Goal: Task Accomplishment & Management: Complete application form

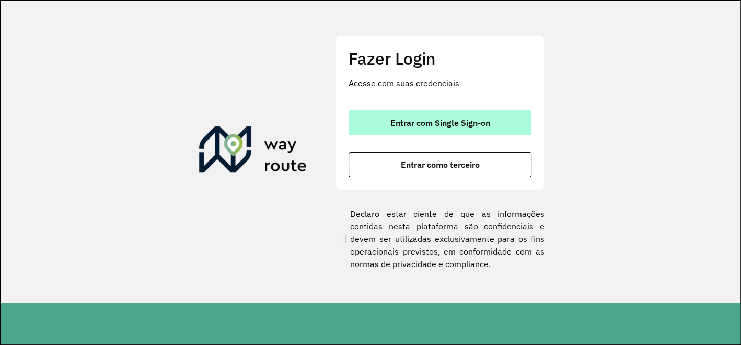
click at [445, 113] on button "Entrar com Single Sign-on" at bounding box center [440, 122] width 183 height 25
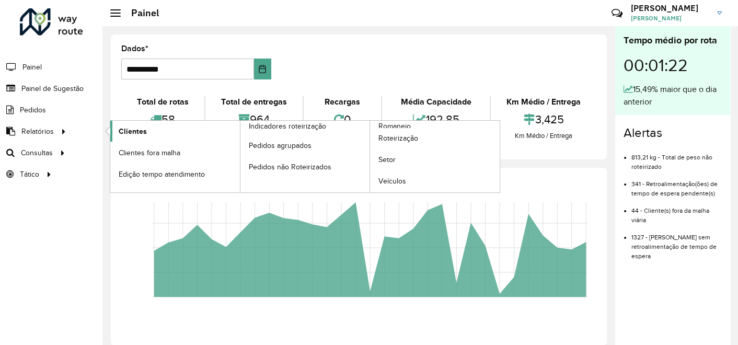
click at [145, 133] on link "Clientes" at bounding box center [175, 131] width 130 height 21
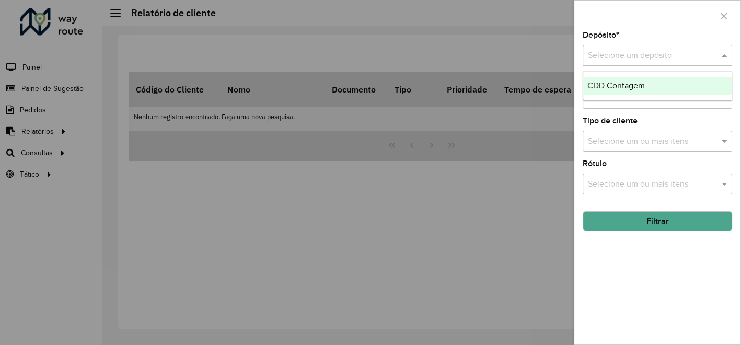
click at [715, 58] on div at bounding box center [658, 55] width 150 height 13
click at [595, 83] on span "CDD Contagem" at bounding box center [617, 85] width 58 height 9
click at [613, 220] on button "Filtrar" at bounding box center [658, 221] width 150 height 20
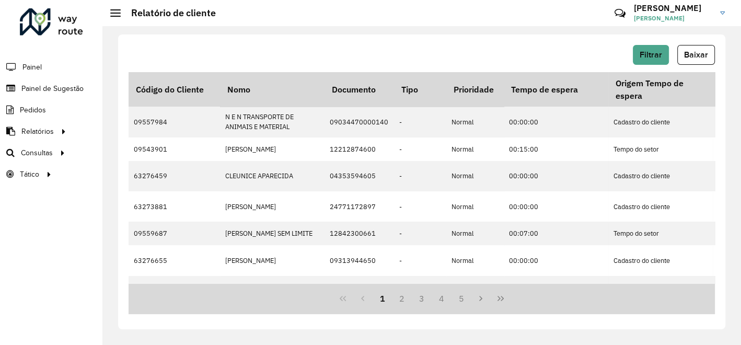
click at [692, 59] on button "Baixar" at bounding box center [697, 55] width 38 height 20
click at [281, 56] on div "Filtrar Baixar" at bounding box center [422, 55] width 587 height 20
click at [74, 91] on span "Painel de Sugestão" at bounding box center [53, 88] width 65 height 11
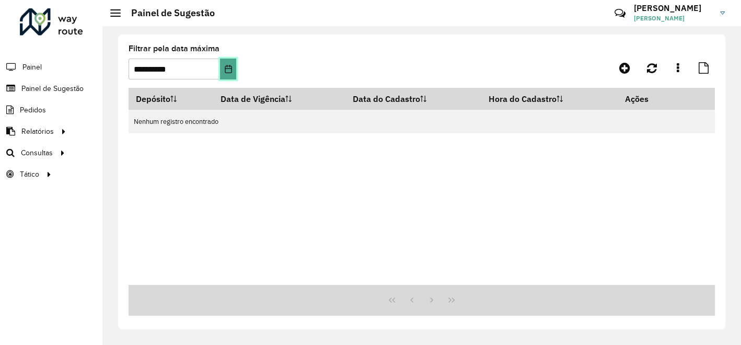
click at [231, 72] on icon "Escolha a data" at bounding box center [228, 69] width 8 height 8
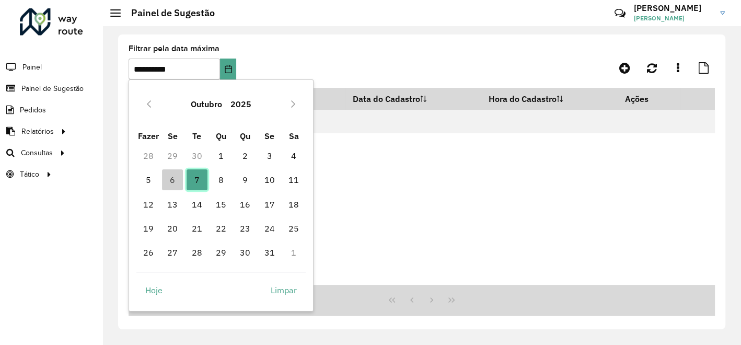
click at [199, 179] on font "7" at bounding box center [196, 180] width 5 height 13
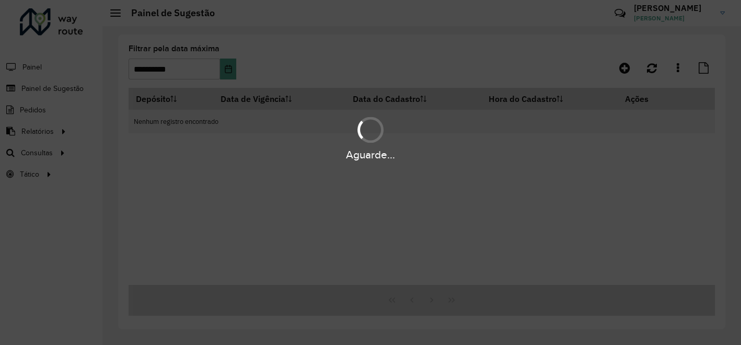
click at [61, 88] on div "Aguarde..." at bounding box center [370, 172] width 741 height 345
click at [62, 87] on div "Aguarde..." at bounding box center [370, 172] width 741 height 345
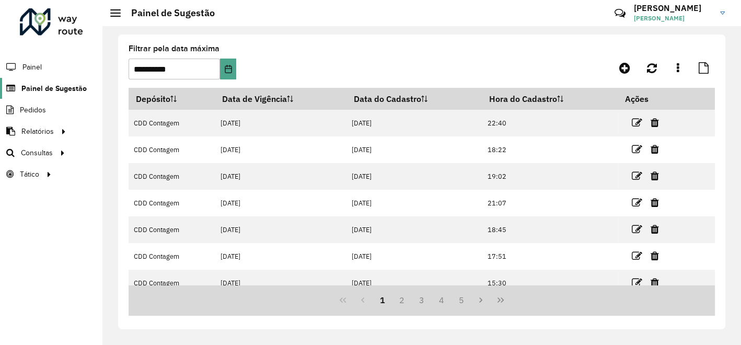
click at [58, 88] on span "Painel de Sugestão" at bounding box center [53, 88] width 65 height 11
click at [503, 300] on icon "Última página" at bounding box center [501, 299] width 6 height 5
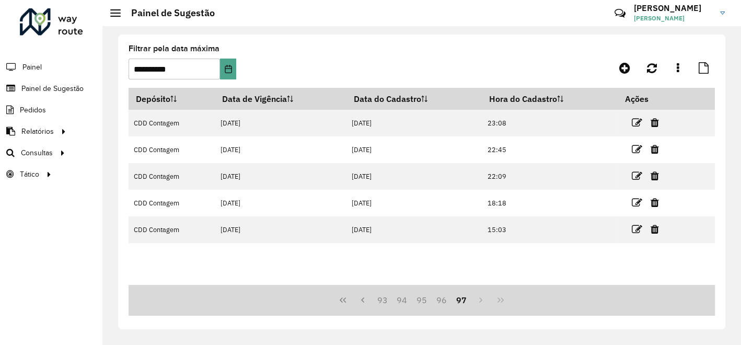
click at [378, 78] on formly-group "**********" at bounding box center [345, 66] width 432 height 43
click at [30, 89] on span "Painel de Sugestão" at bounding box center [53, 88] width 65 height 11
click at [628, 67] on icon at bounding box center [624, 68] width 11 height 13
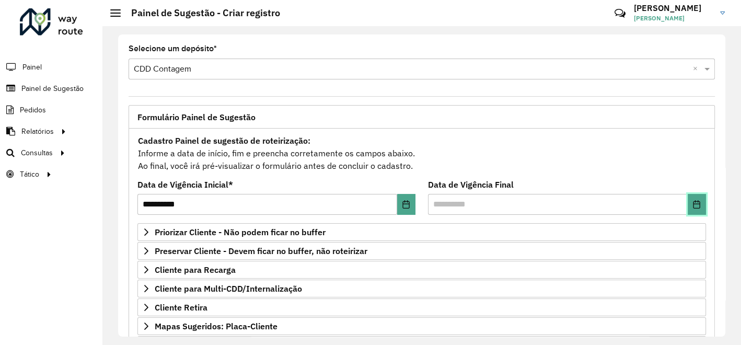
click at [696, 204] on icon "Escolha a data" at bounding box center [697, 204] width 8 height 8
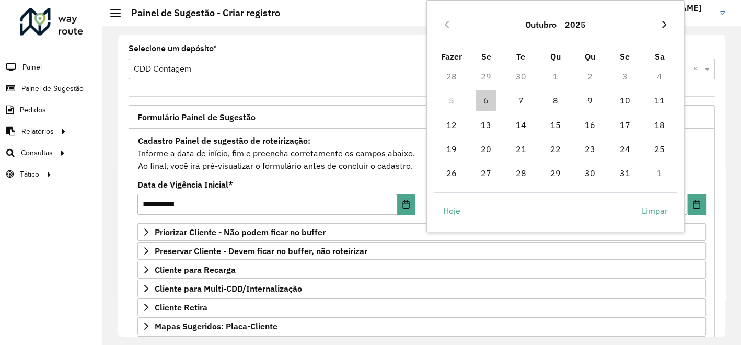
click at [668, 24] on icon "Próximo mês" at bounding box center [664, 24] width 8 height 8
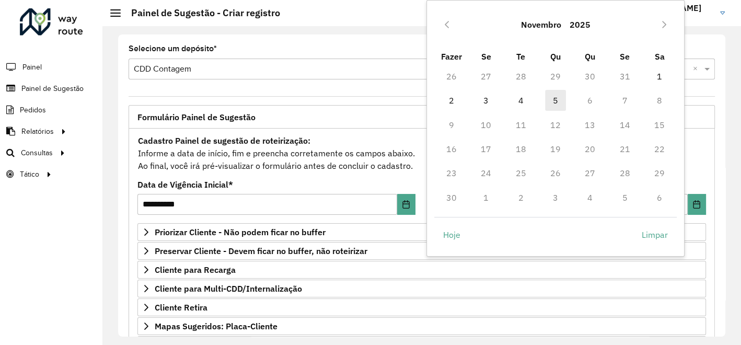
click at [558, 97] on font "5" at bounding box center [555, 100] width 5 height 13
type input "**********"
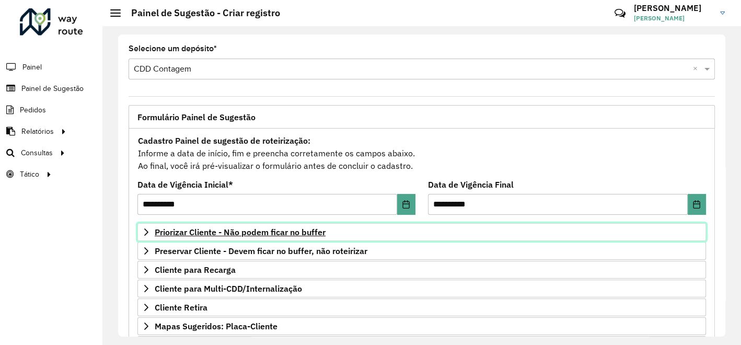
click at [222, 230] on span "Priorizar Cliente - Não podem ficar no buffer" at bounding box center [240, 232] width 171 height 8
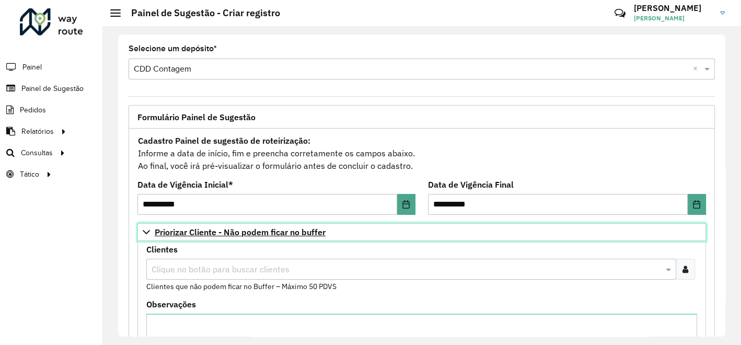
click at [222, 230] on span "Priorizar Cliente - Não podem ficar no buffer" at bounding box center [240, 232] width 171 height 8
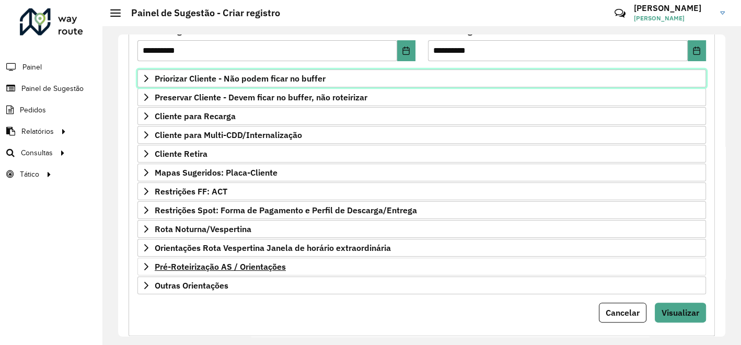
scroll to position [171, 0]
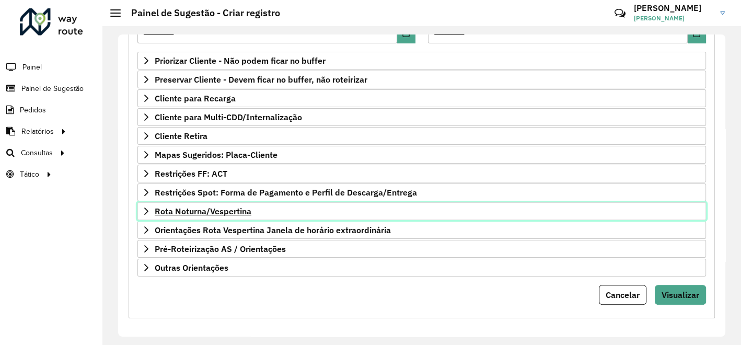
click at [230, 207] on span "Rota Noturna/Vespertina" at bounding box center [203, 211] width 97 height 8
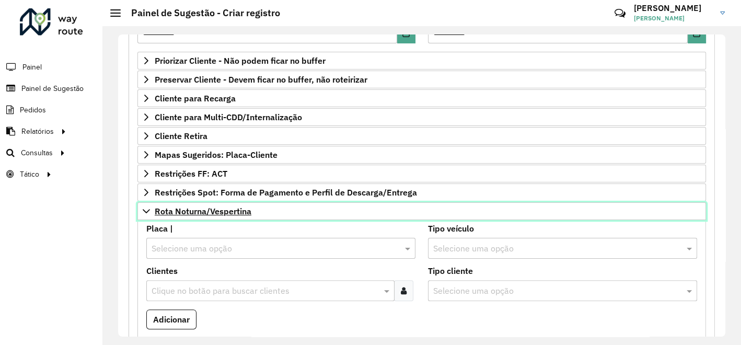
click at [230, 207] on span "Rota Noturna/Vespertina" at bounding box center [203, 211] width 97 height 8
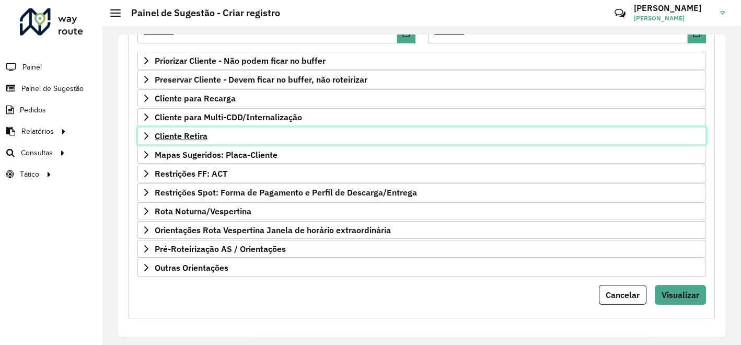
click at [191, 132] on span "Cliente Retira" at bounding box center [181, 136] width 53 height 8
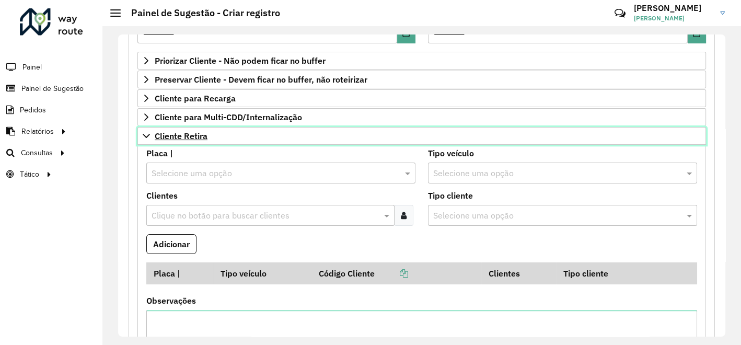
click at [191, 132] on span "Cliente Retira" at bounding box center [181, 136] width 53 height 8
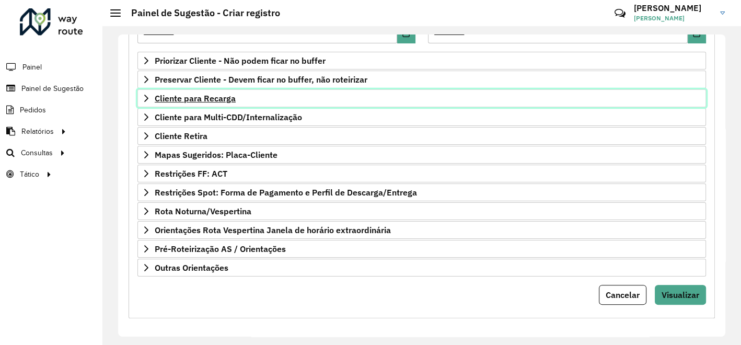
click at [212, 95] on span "Cliente para Recarga" at bounding box center [195, 98] width 81 height 8
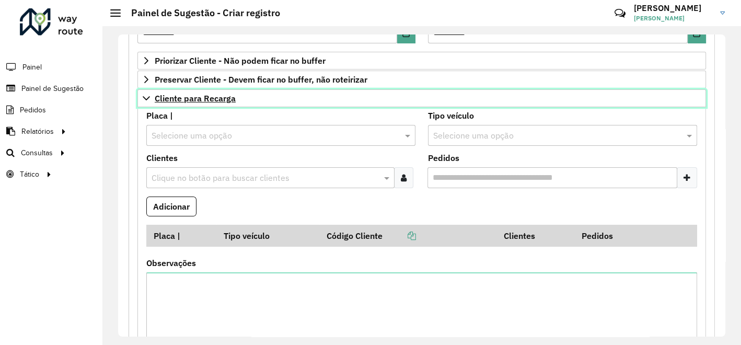
click at [212, 95] on span "Cliente para Recarga" at bounding box center [195, 98] width 81 height 8
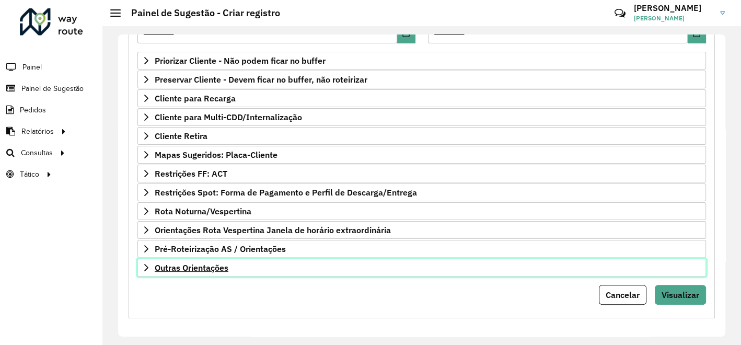
click at [168, 265] on span "Outras Orientações" at bounding box center [192, 267] width 74 height 8
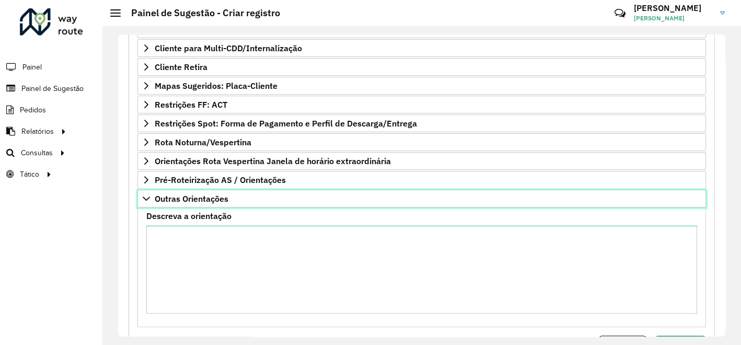
scroll to position [291, 0]
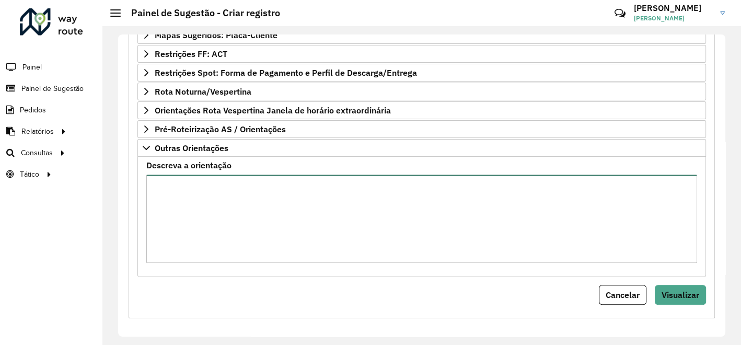
click at [180, 181] on textarea "Descreva a orientação" at bounding box center [421, 219] width 551 height 88
paste textarea "**********"
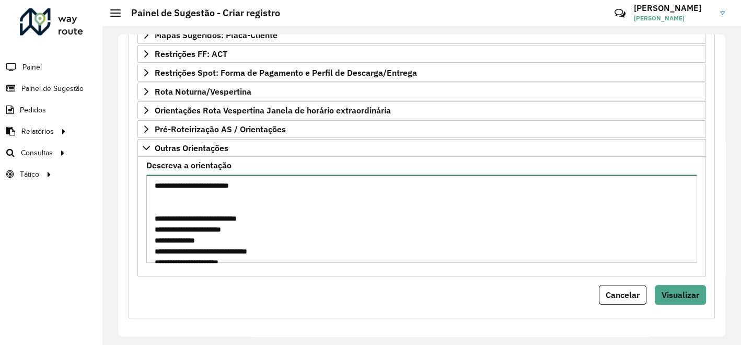
scroll to position [587, 0]
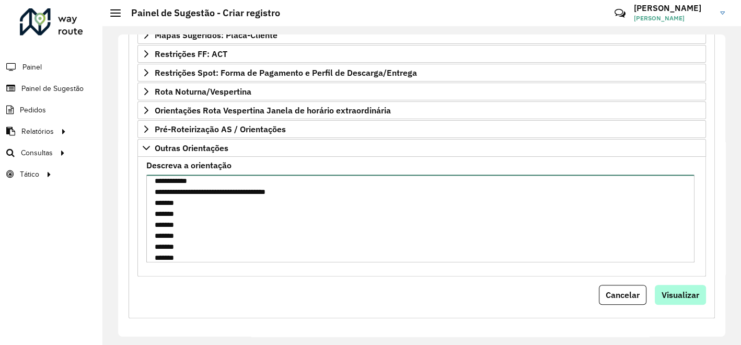
type textarea "**********"
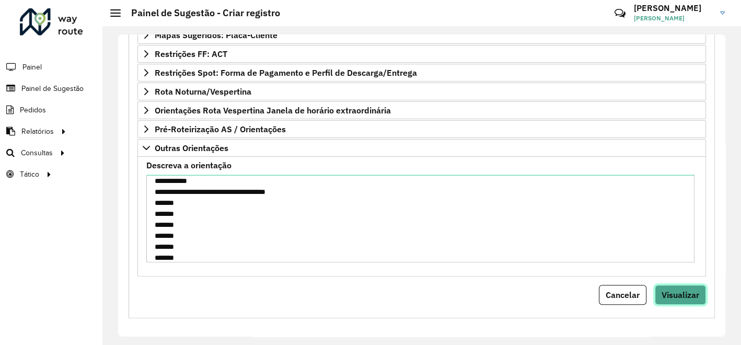
click at [670, 290] on span "Visualizar" at bounding box center [681, 295] width 38 height 10
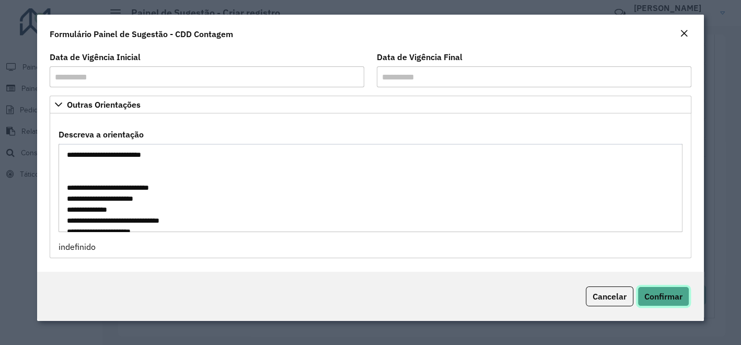
click at [669, 295] on span "Confirmar" at bounding box center [664, 296] width 38 height 10
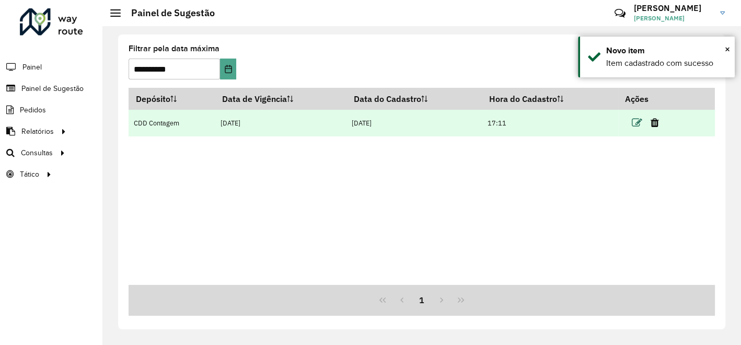
click at [636, 124] on icon at bounding box center [637, 123] width 10 height 10
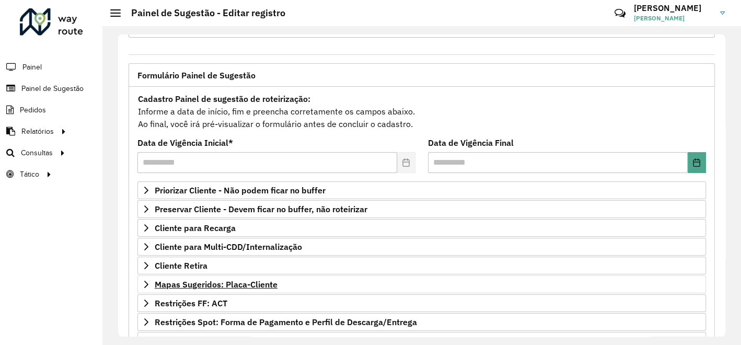
scroll to position [58, 0]
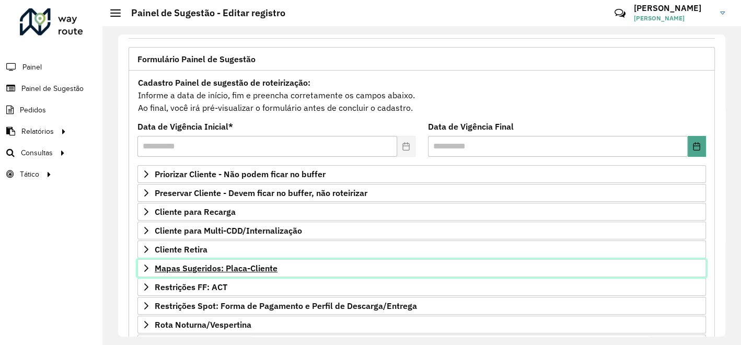
click at [237, 264] on span "Mapas Sugeridos: Placa-Cliente" at bounding box center [216, 268] width 123 height 8
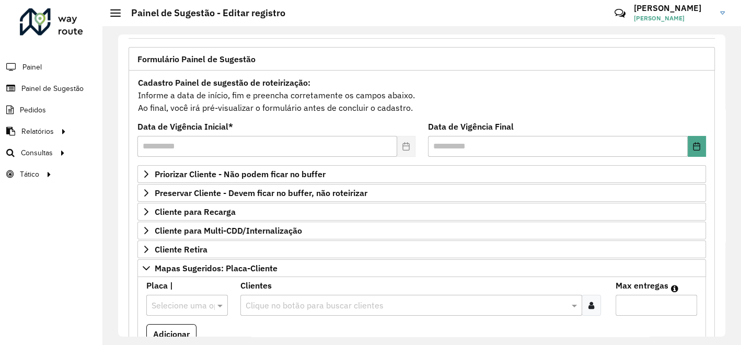
click at [179, 304] on input "text" at bounding box center [177, 306] width 50 height 13
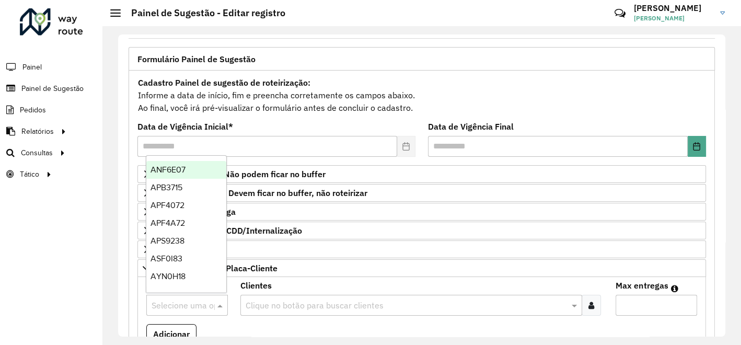
click at [291, 309] on div "Clique no botão para buscar clientes" at bounding box center [411, 305] width 342 height 21
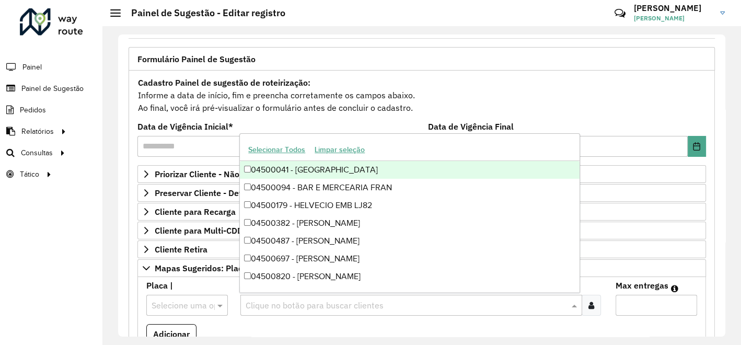
paste input "*****"
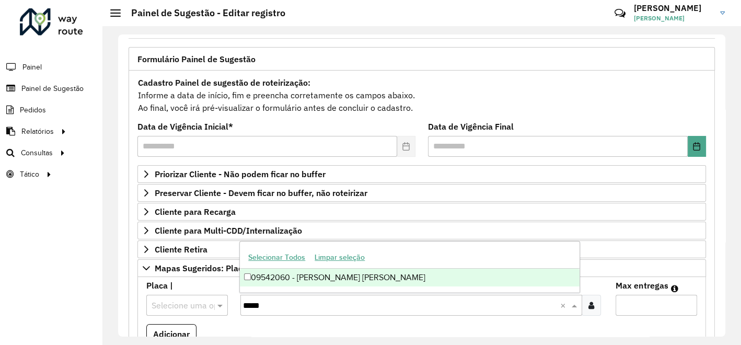
type input "*****"
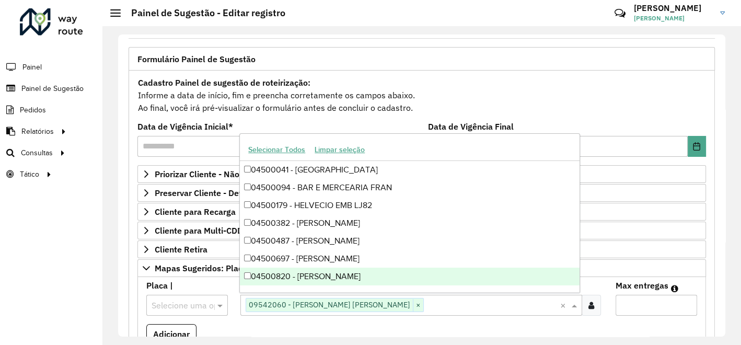
click at [193, 295] on div "Selecione uma opção" at bounding box center [187, 305] width 82 height 21
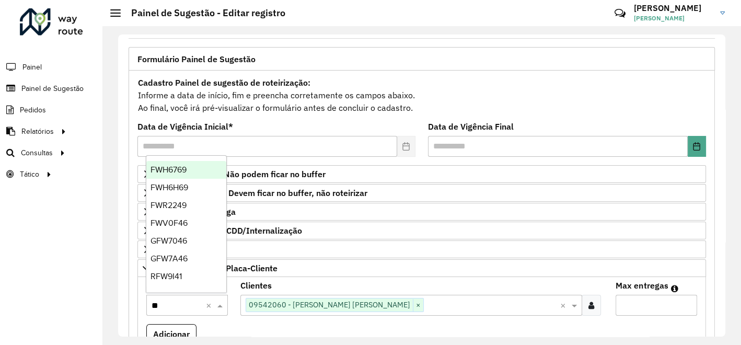
type input "***"
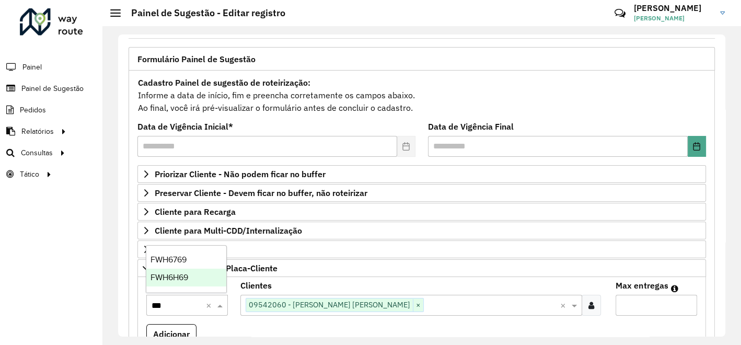
click at [188, 279] on span "FWH6H69" at bounding box center [170, 277] width 38 height 9
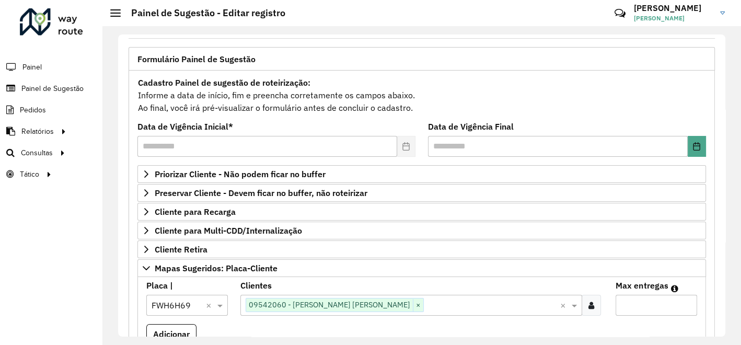
click at [628, 298] on input "Max entregas" at bounding box center [657, 305] width 82 height 21
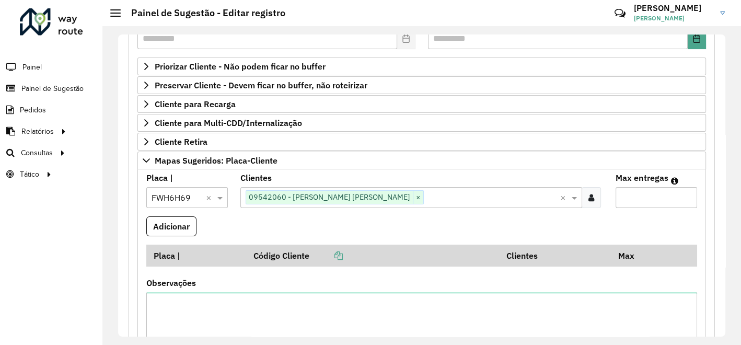
scroll to position [232, 0]
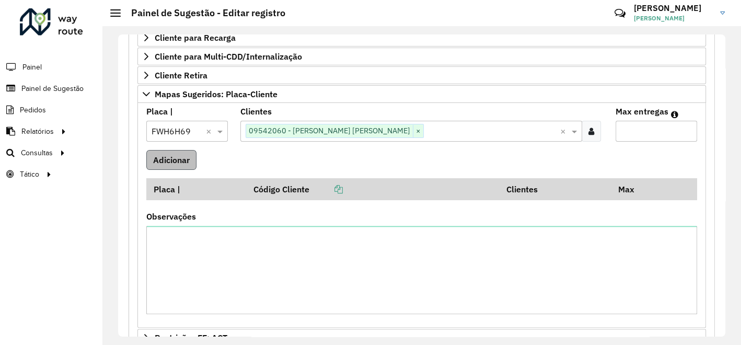
type input "**"
click at [188, 159] on button "Adicionar" at bounding box center [171, 160] width 50 height 20
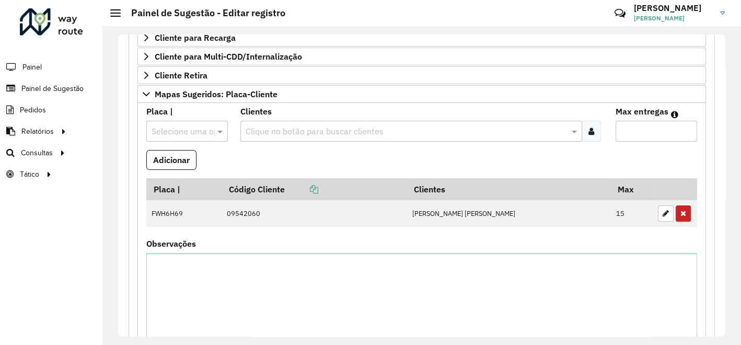
click at [275, 126] on input "text" at bounding box center [406, 131] width 327 height 13
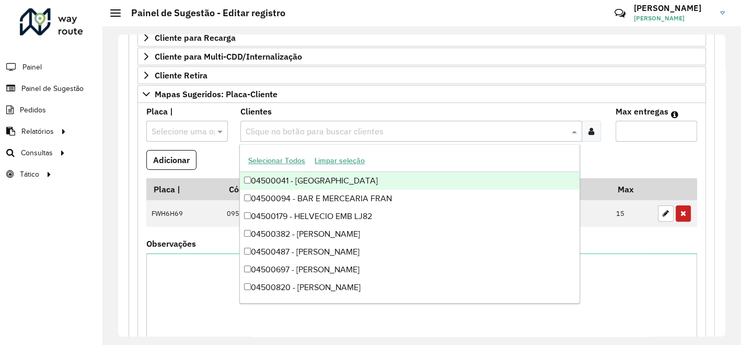
paste input "*****"
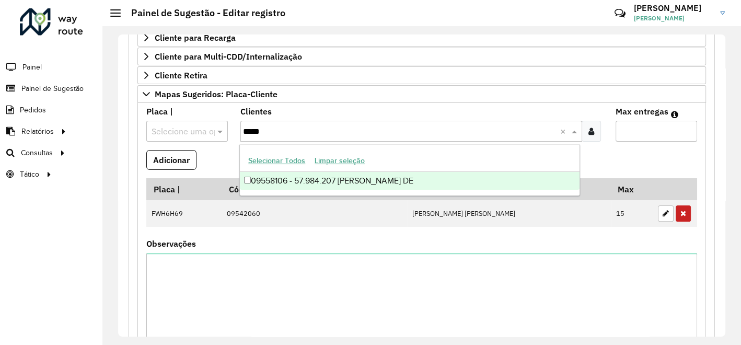
type input "*****"
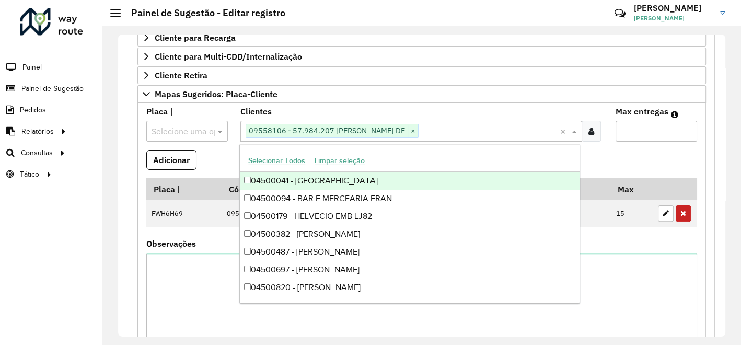
click at [157, 127] on input "text" at bounding box center [177, 131] width 50 height 13
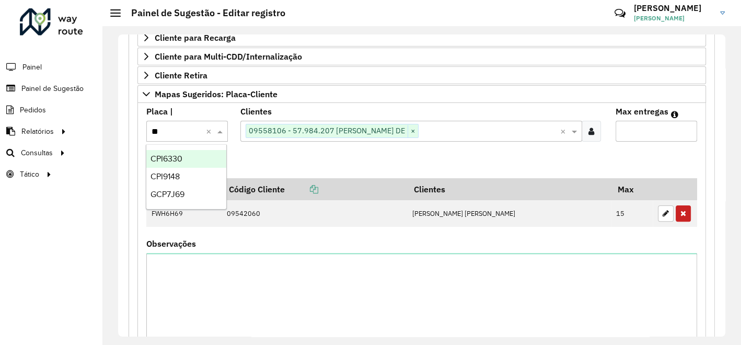
type input "***"
click at [169, 158] on span "CPI6330" at bounding box center [167, 158] width 32 height 9
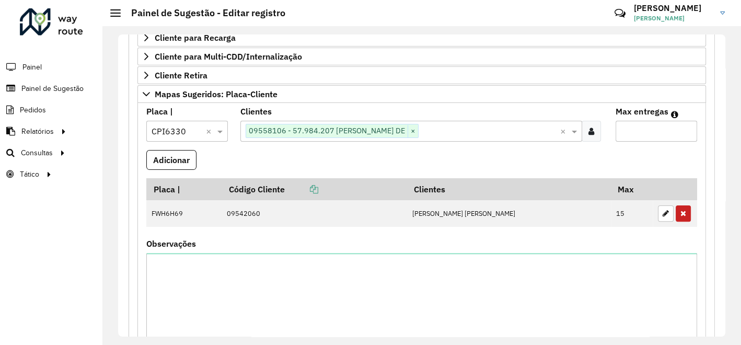
click at [651, 128] on input "Max entregas" at bounding box center [657, 131] width 82 height 21
type input "**"
click at [168, 155] on button "Adicionar" at bounding box center [171, 160] width 50 height 20
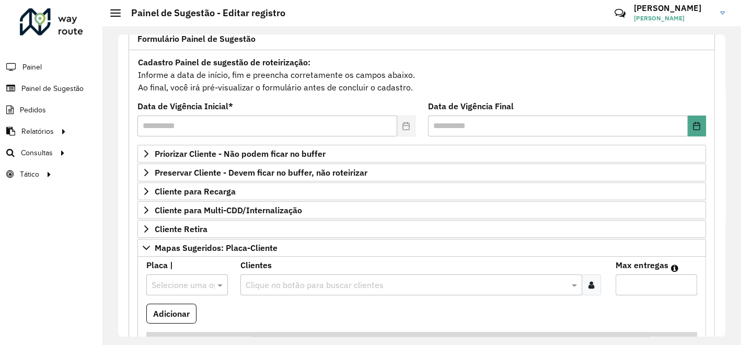
scroll to position [0, 0]
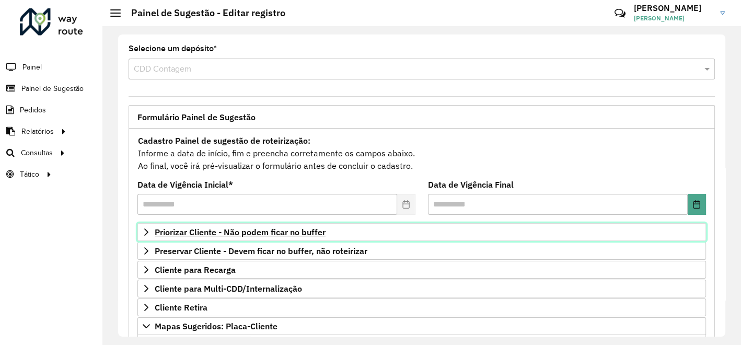
click at [220, 229] on span "Priorizar Cliente - Não podem ficar no buffer" at bounding box center [240, 232] width 171 height 8
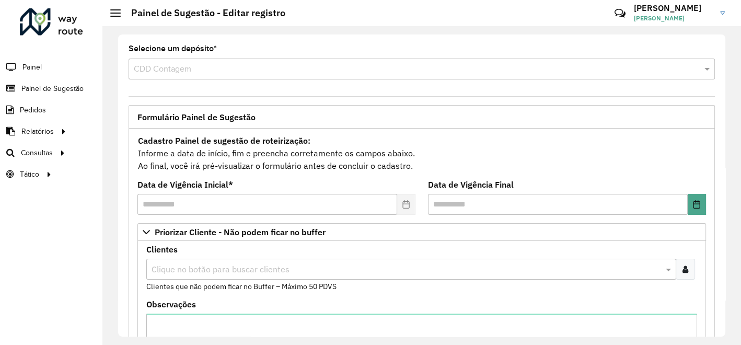
click at [684, 268] on icon at bounding box center [686, 269] width 6 height 8
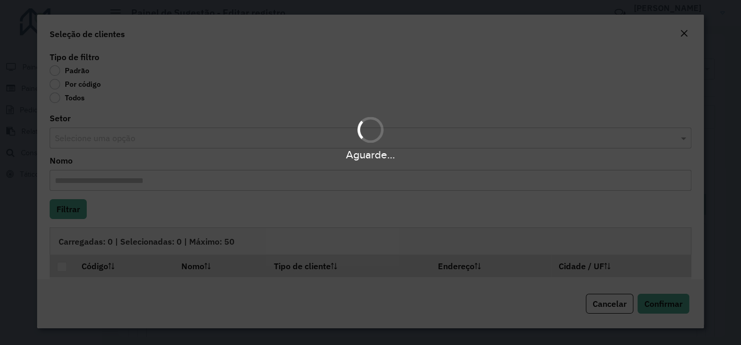
click at [55, 83] on div "Aguarde..." at bounding box center [370, 172] width 741 height 345
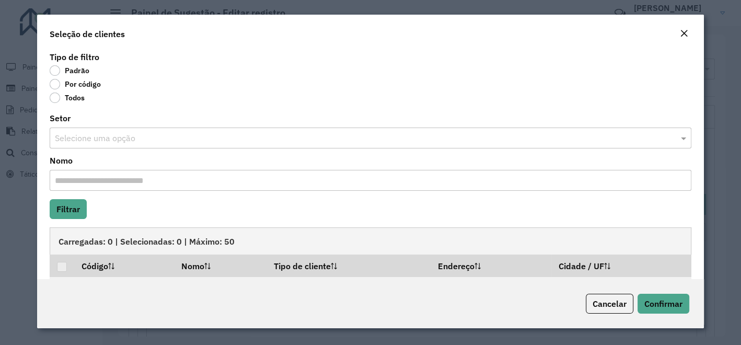
click at [55, 83] on label "Por código" at bounding box center [75, 84] width 51 height 10
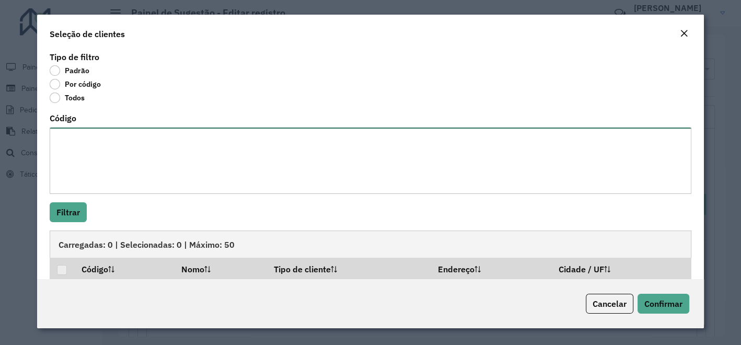
click at [125, 145] on textarea "Código" at bounding box center [371, 161] width 642 height 66
paste textarea "***** ***** ***** ***** *****"
type textarea "***** ***** ***** ***** *****"
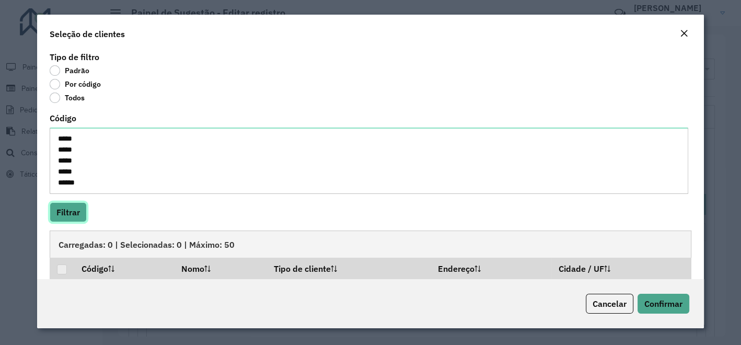
click at [81, 216] on button "Filtrar" at bounding box center [68, 212] width 37 height 20
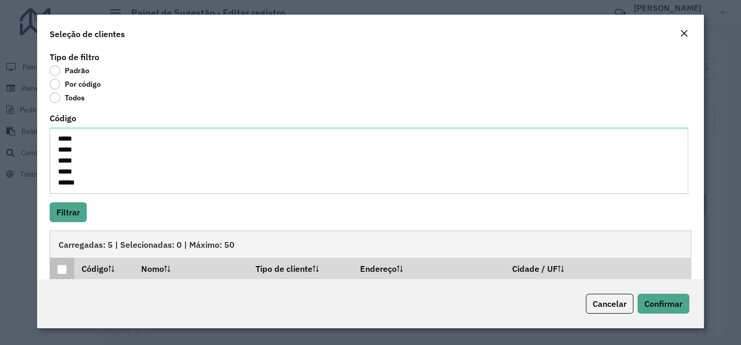
click at [63, 269] on div at bounding box center [62, 270] width 10 height 10
click at [651, 298] on span "Confirmar" at bounding box center [664, 303] width 38 height 10
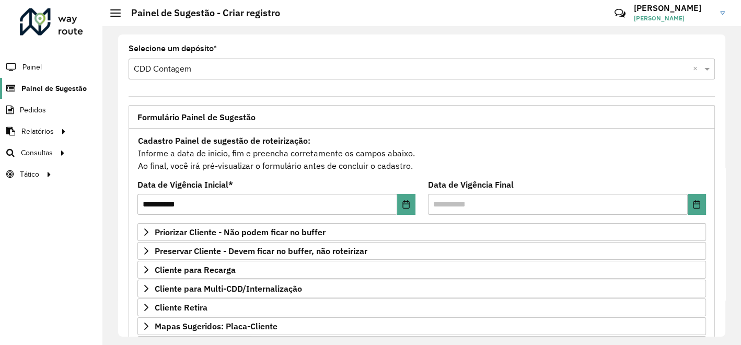
click at [58, 84] on span "Painel de Sugestão" at bounding box center [53, 88] width 65 height 11
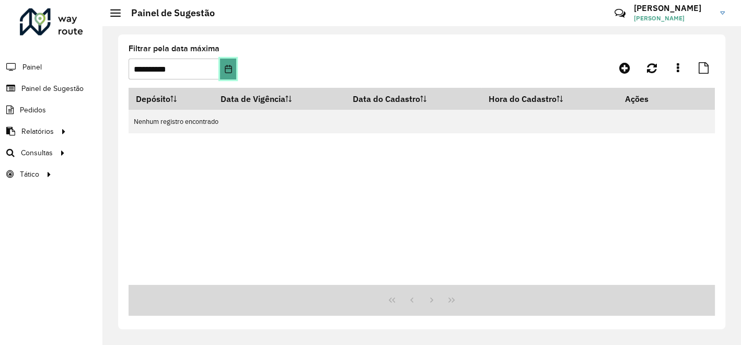
click at [230, 72] on icon "Choose Date" at bounding box center [228, 69] width 8 height 8
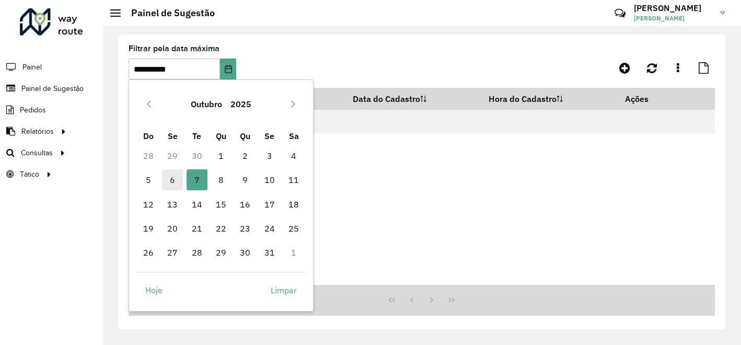
click at [173, 181] on span "6" at bounding box center [172, 179] width 21 height 21
type input "**********"
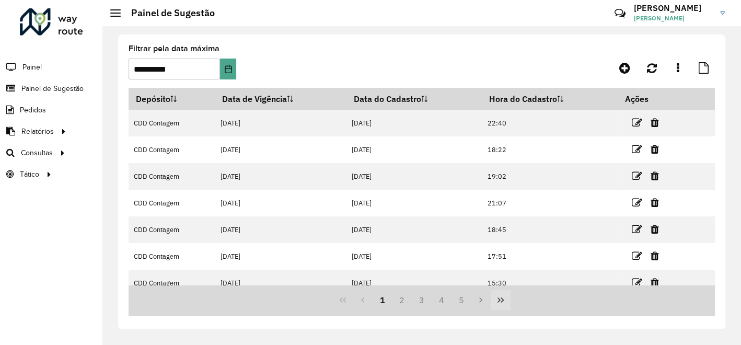
click at [501, 300] on icon "Last Page" at bounding box center [501, 300] width 8 height 8
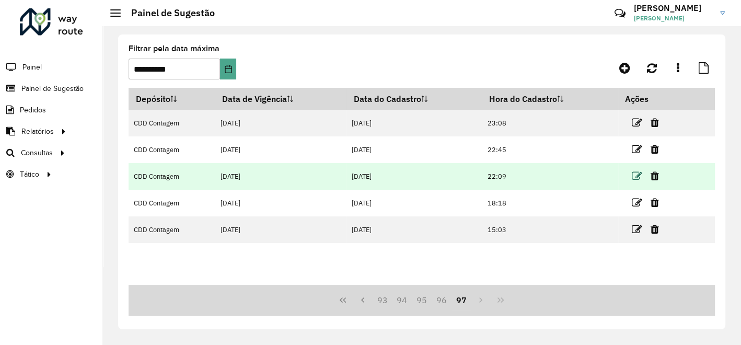
click at [639, 176] on icon at bounding box center [637, 176] width 10 height 10
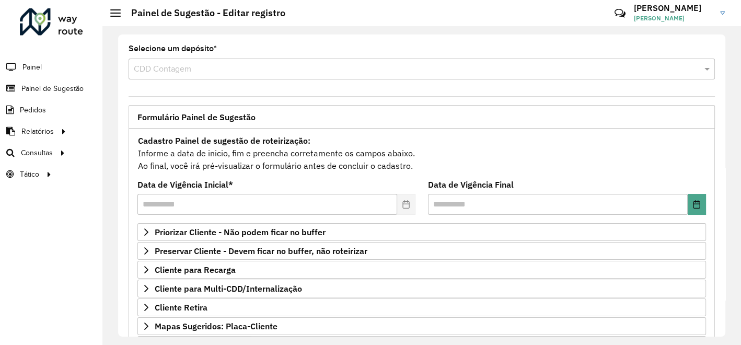
scroll to position [171, 0]
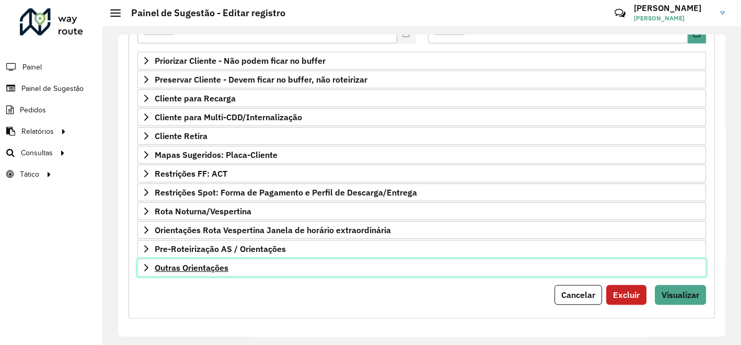
click at [196, 264] on span "Outras Orientações" at bounding box center [192, 267] width 74 height 8
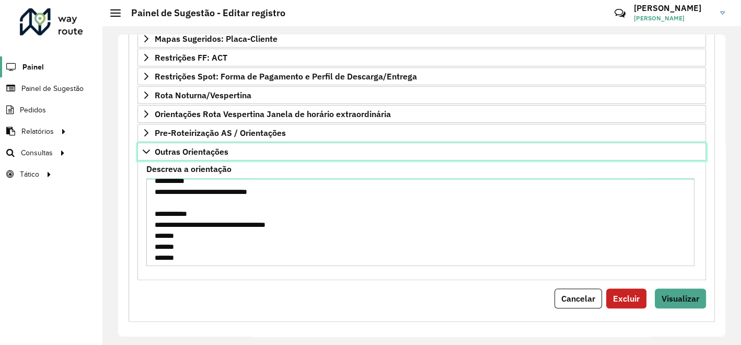
scroll to position [516, 0]
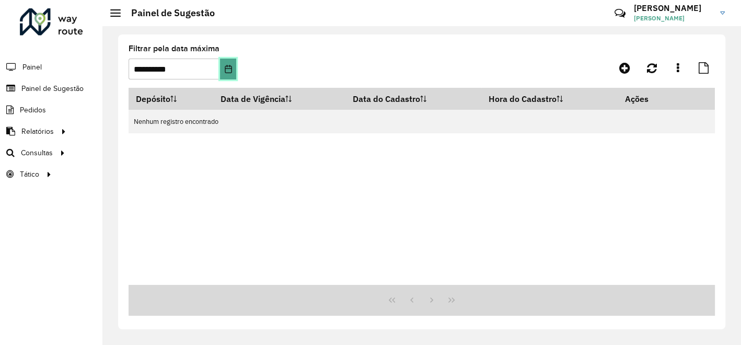
click at [230, 68] on icon "Choose Date" at bounding box center [228, 69] width 7 height 8
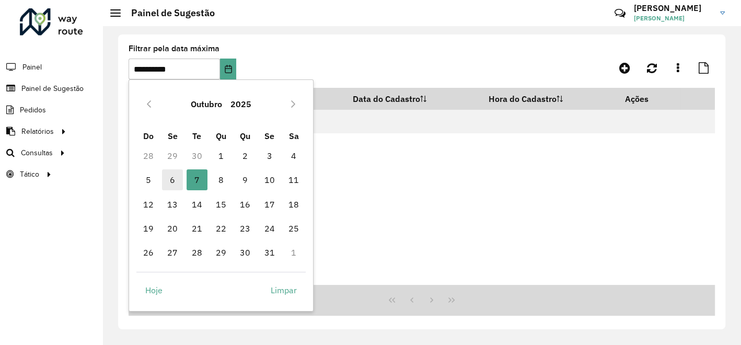
click at [171, 182] on span "6" at bounding box center [172, 179] width 21 height 21
type input "**********"
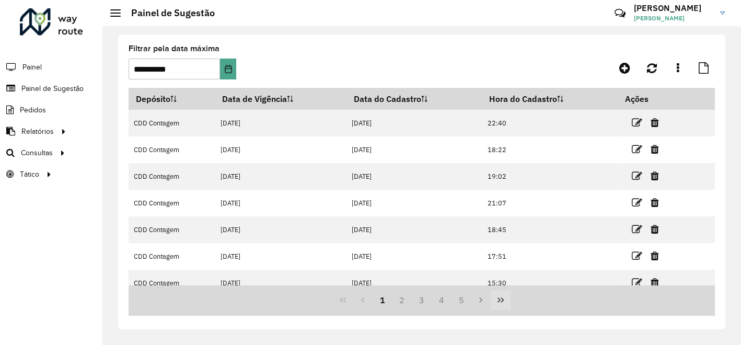
click at [498, 298] on icon "Last Page" at bounding box center [501, 299] width 6 height 5
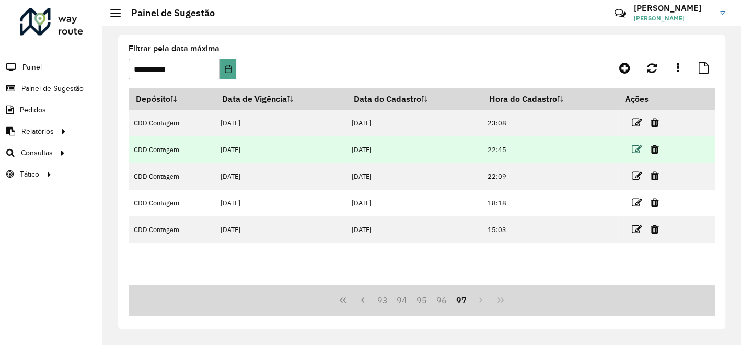
click at [640, 148] on icon at bounding box center [637, 149] width 10 height 10
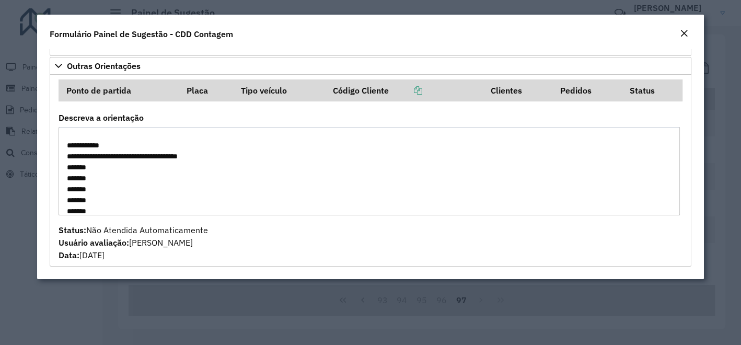
scroll to position [593, 0]
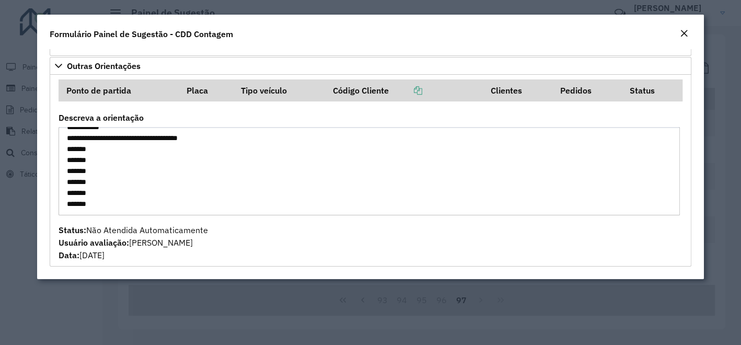
drag, startPoint x: 65, startPoint y: 133, endPoint x: 122, endPoint y: 228, distance: 111.4
click at [122, 228] on formly-group "Ponto de partida Placa Tipo veículo Código Cliente Clientes Pedidos Status Desc…" at bounding box center [370, 170] width 637 height 182
